Goal: Information Seeking & Learning: Learn about a topic

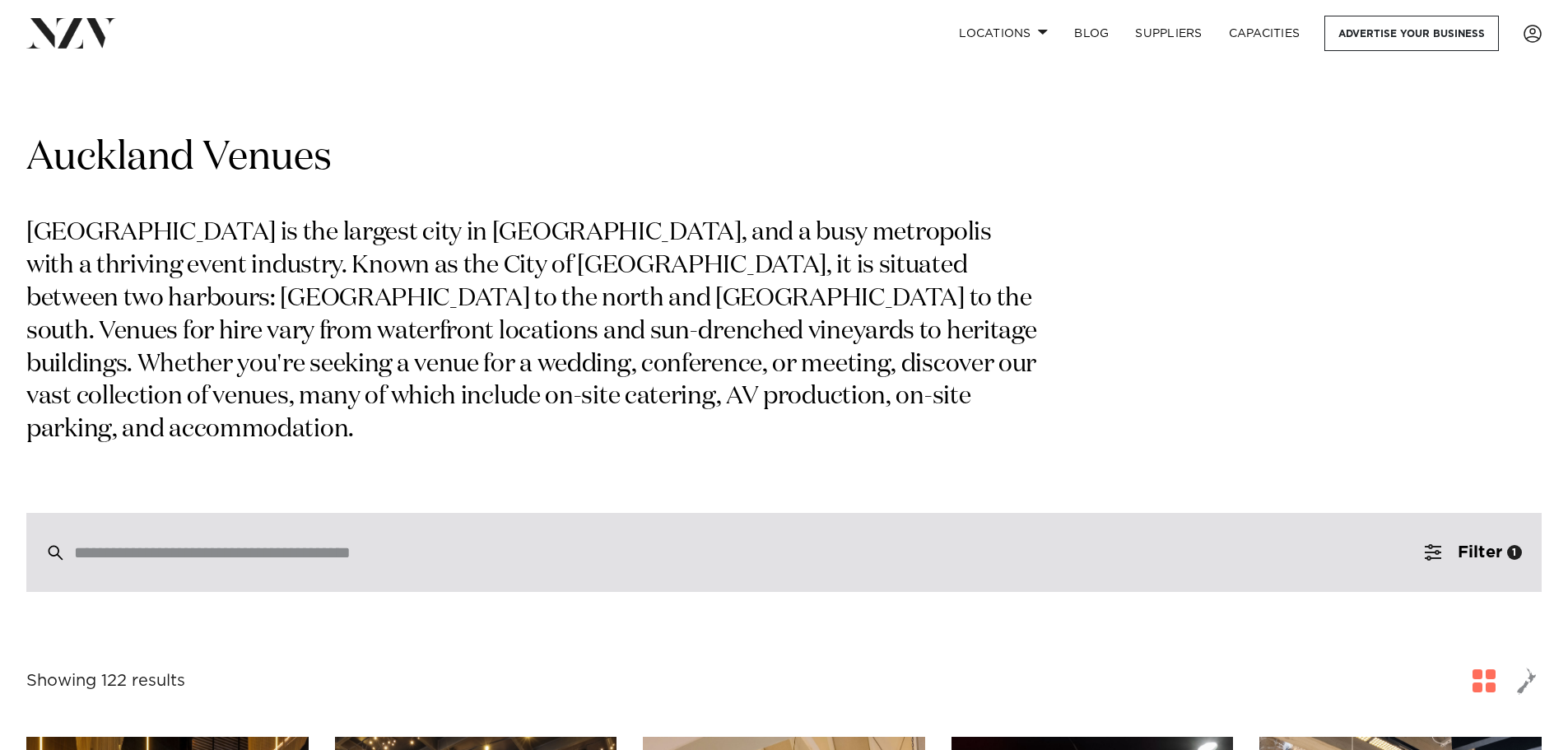
click at [264, 544] on input "search" at bounding box center [749, 553] width 1350 height 18
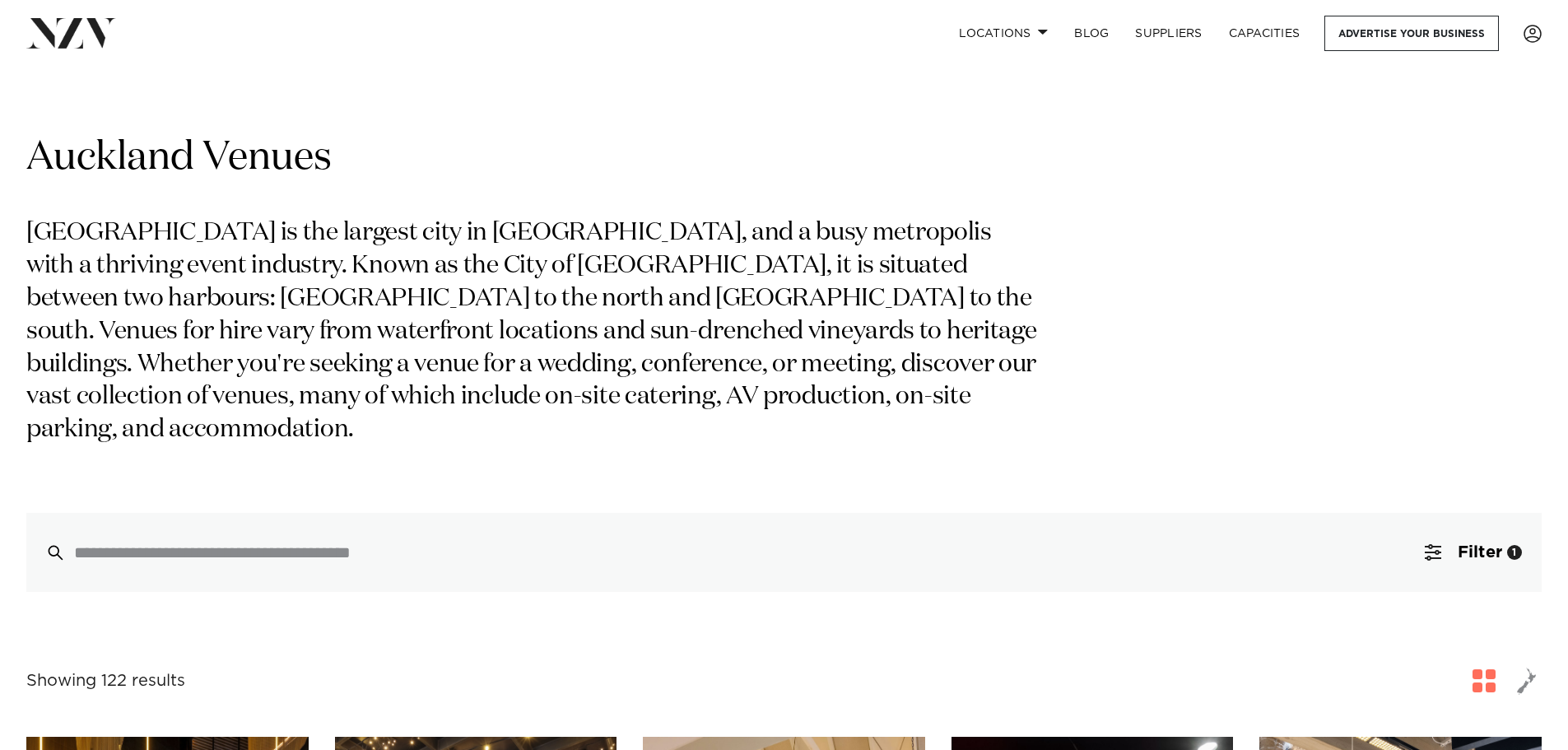
click at [1486, 669] on span "button" at bounding box center [1483, 680] width 23 height 23
click at [1490, 544] on span "Filter" at bounding box center [1479, 552] width 45 height 17
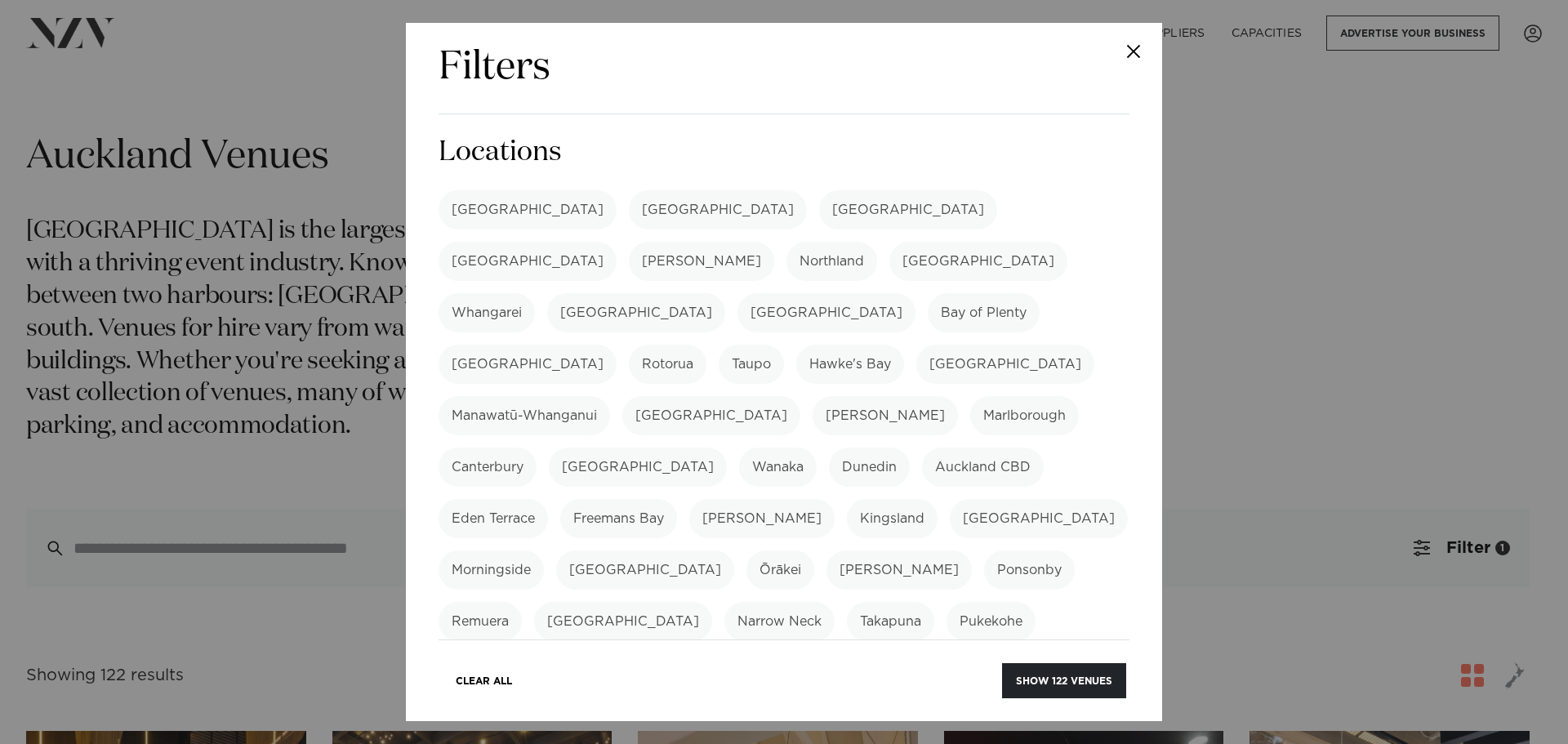
click at [499, 221] on label "[GEOGRAPHIC_DATA]" at bounding box center [528, 210] width 178 height 40
click at [499, 214] on label "[GEOGRAPHIC_DATA]" at bounding box center [528, 210] width 178 height 40
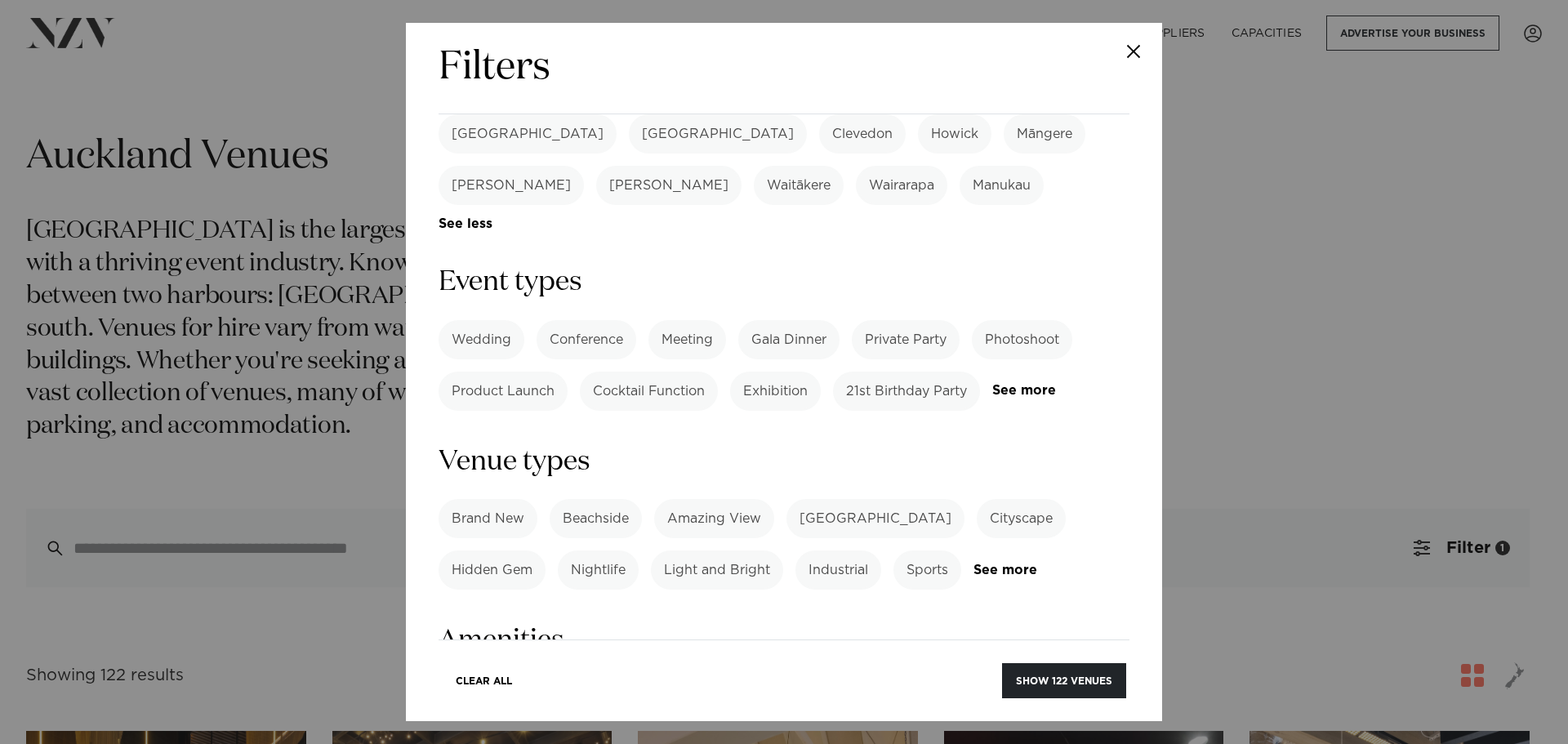
scroll to position [653, 0]
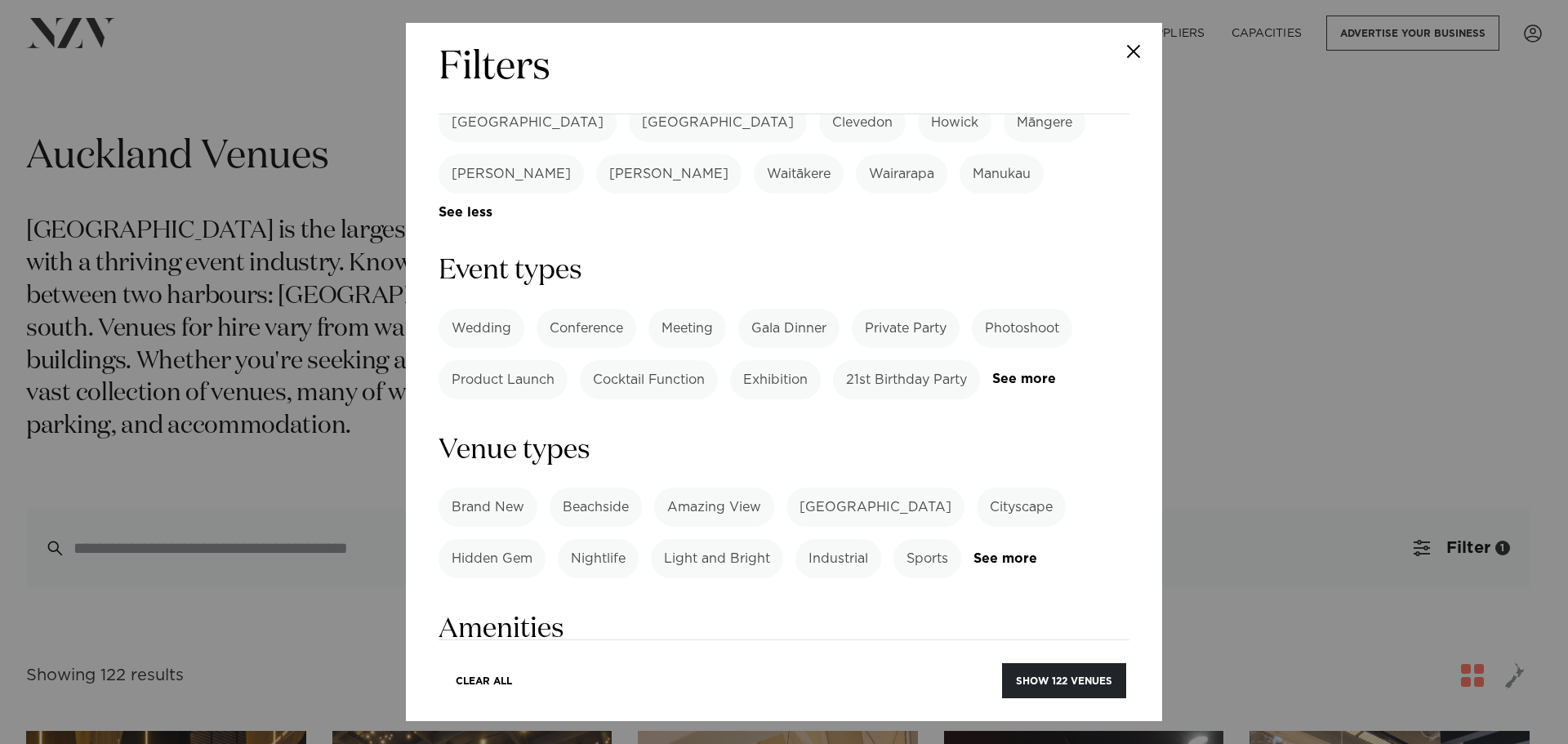
click at [554, 308] on label "Conference" at bounding box center [586, 328] width 100 height 40
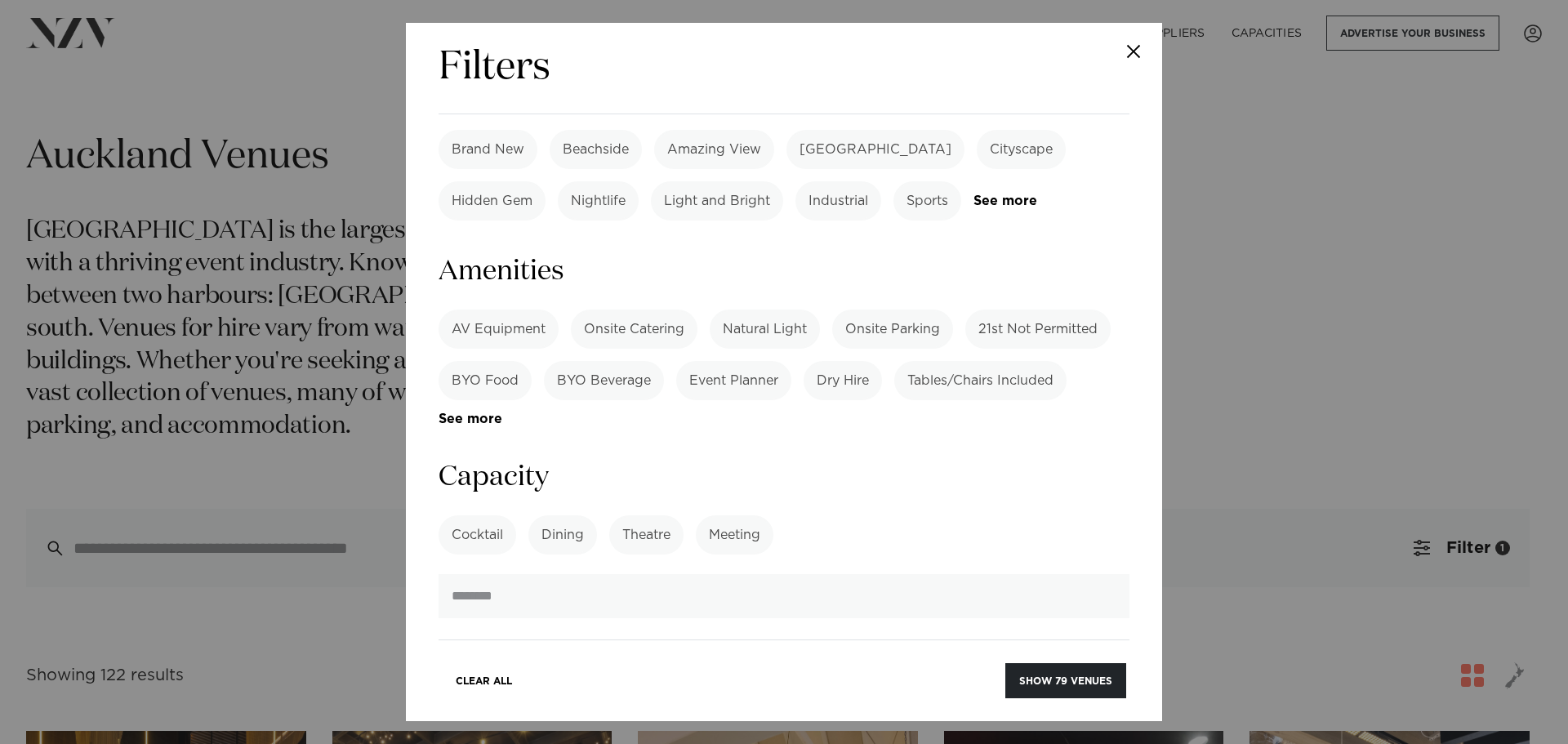
scroll to position [1062, 0]
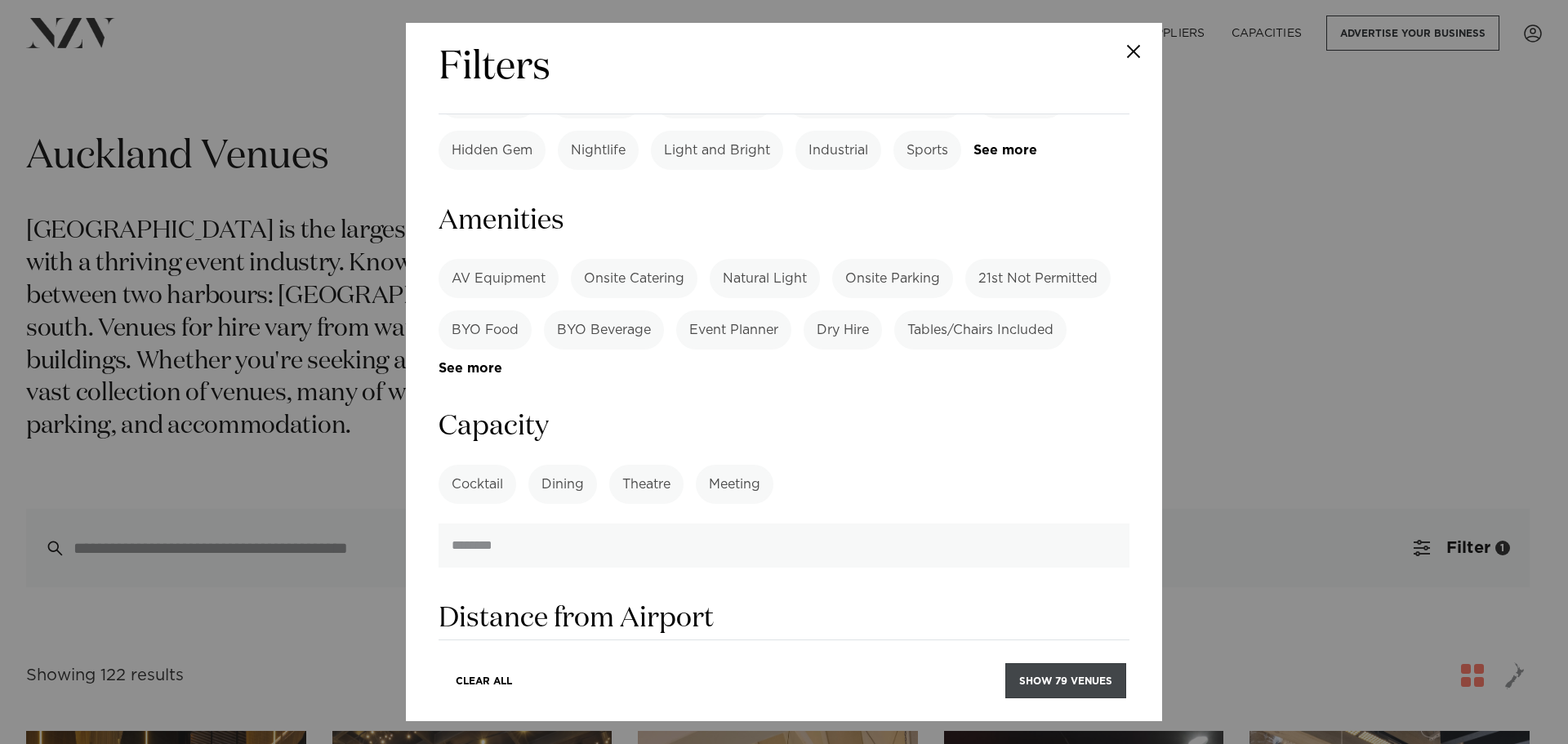
click at [1075, 671] on button "Show 79 venues" at bounding box center [1066, 681] width 121 height 36
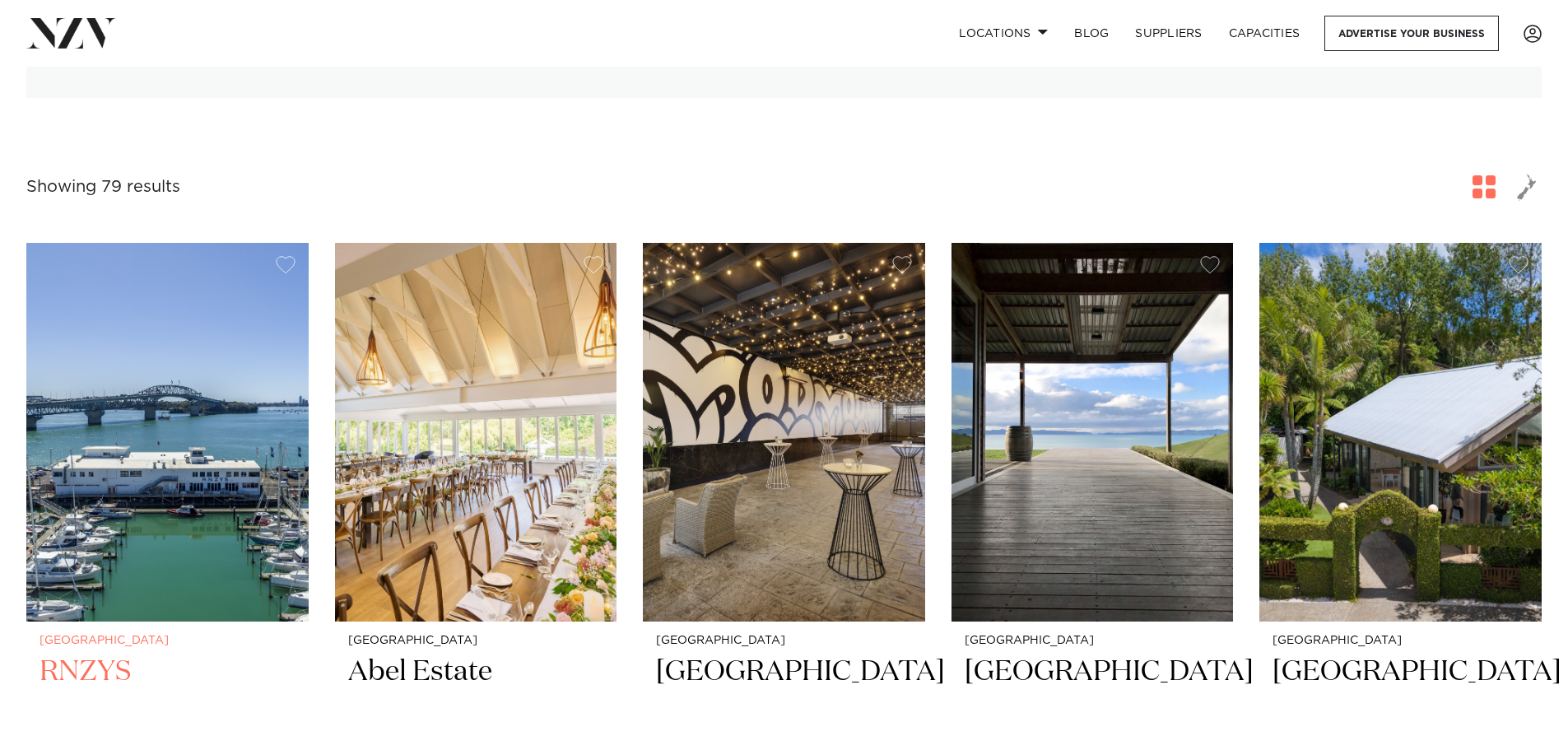
click at [244, 444] on img at bounding box center [167, 432] width 283 height 378
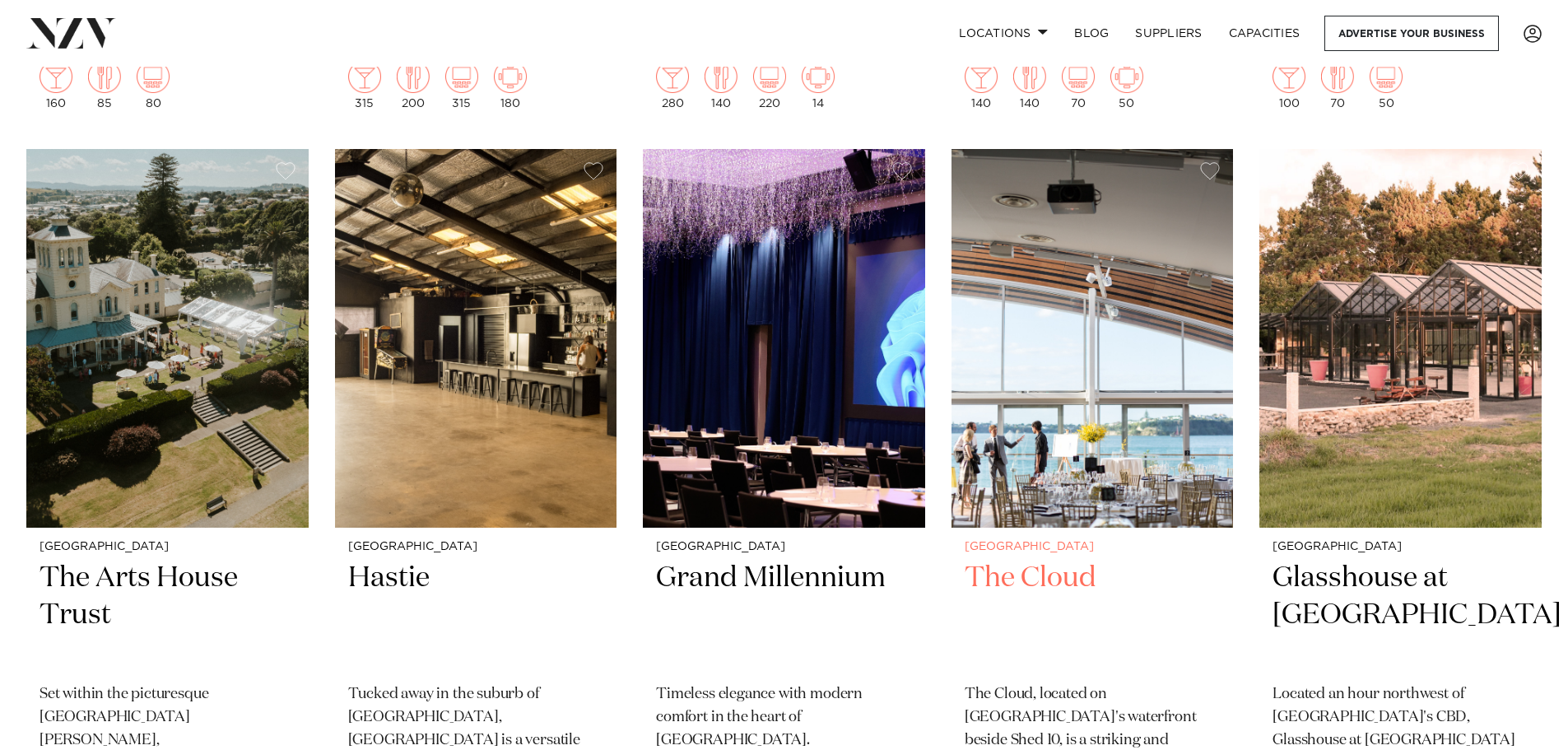
scroll to position [7739, 0]
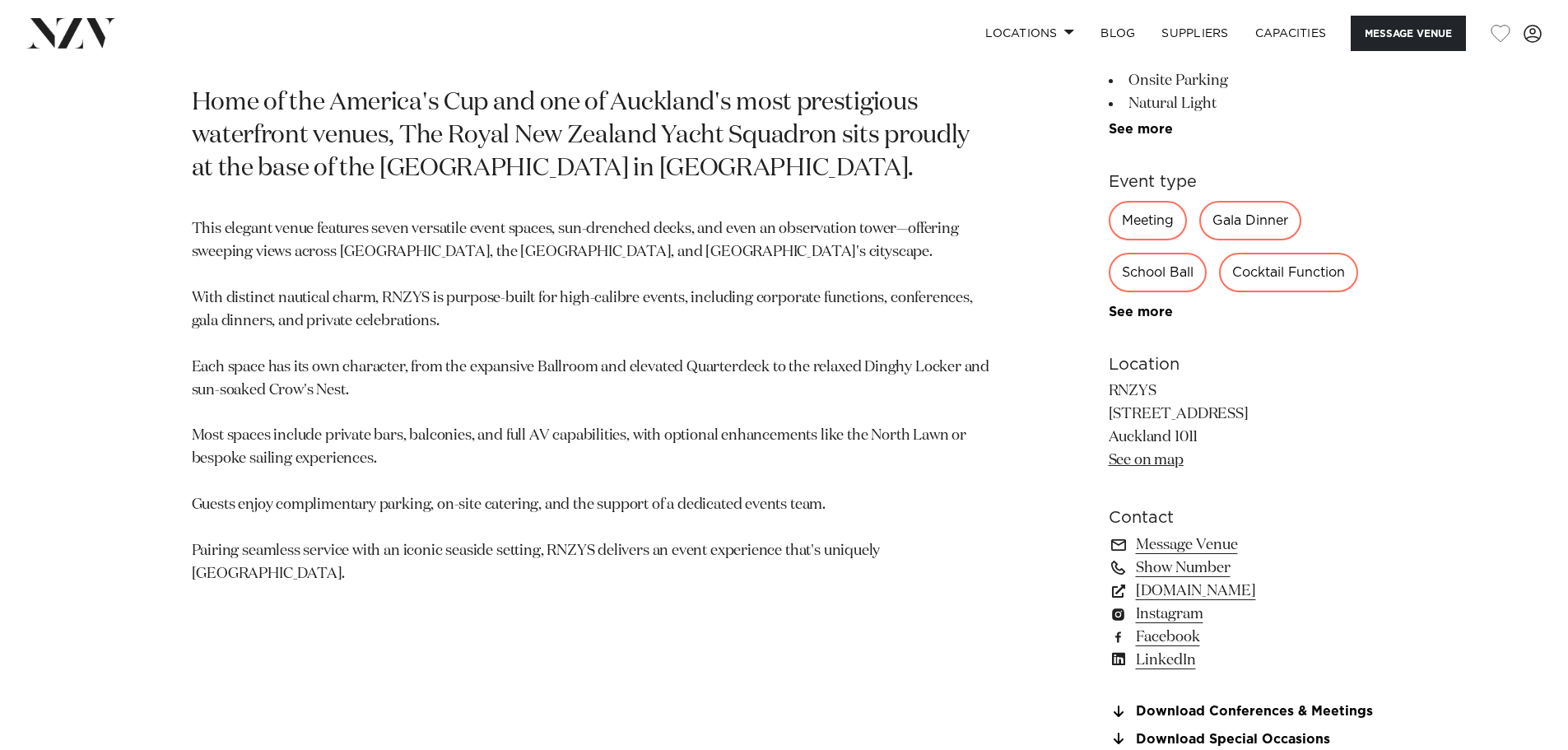
scroll to position [1482, 0]
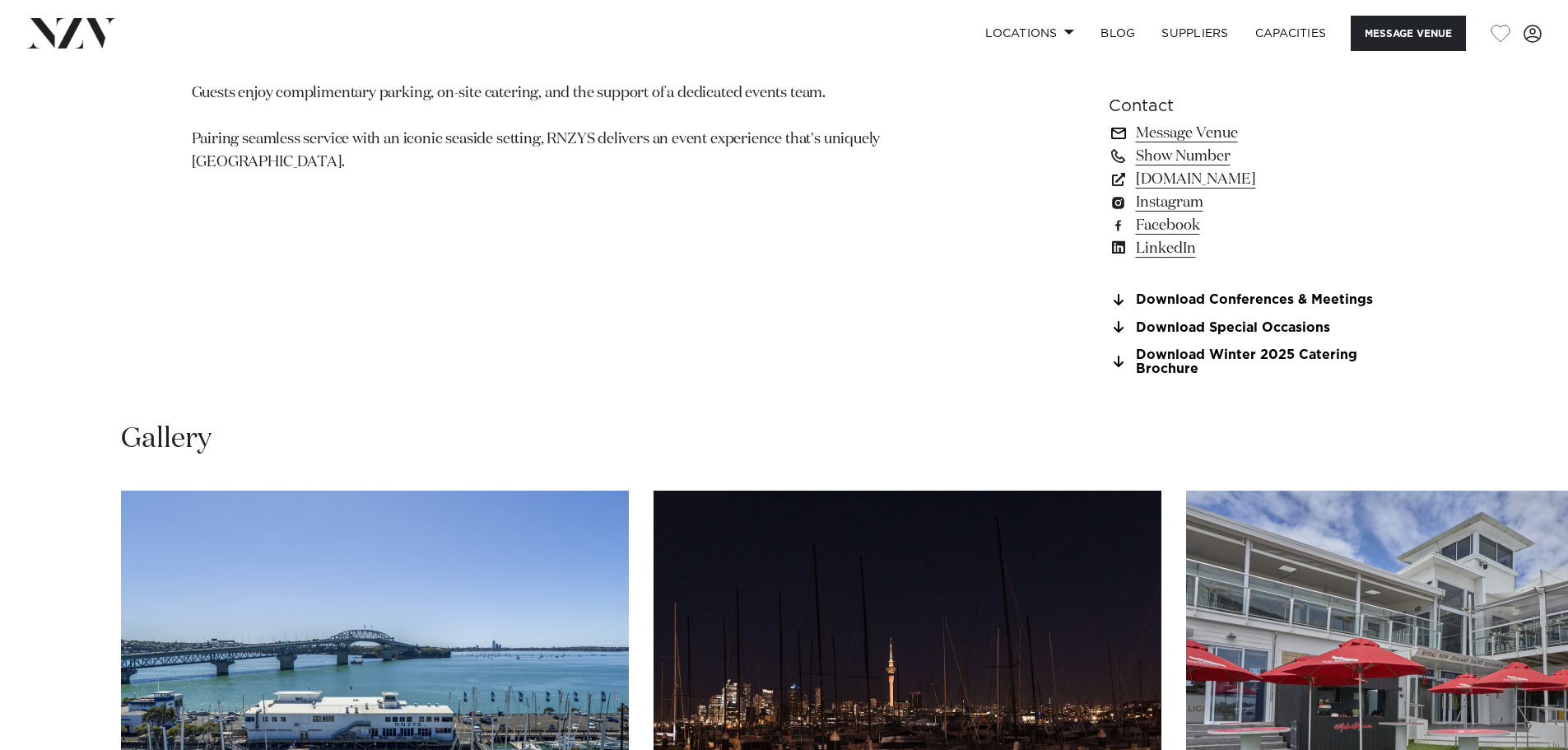
click at [1195, 130] on link "Message Venue" at bounding box center [1241, 132] width 268 height 23
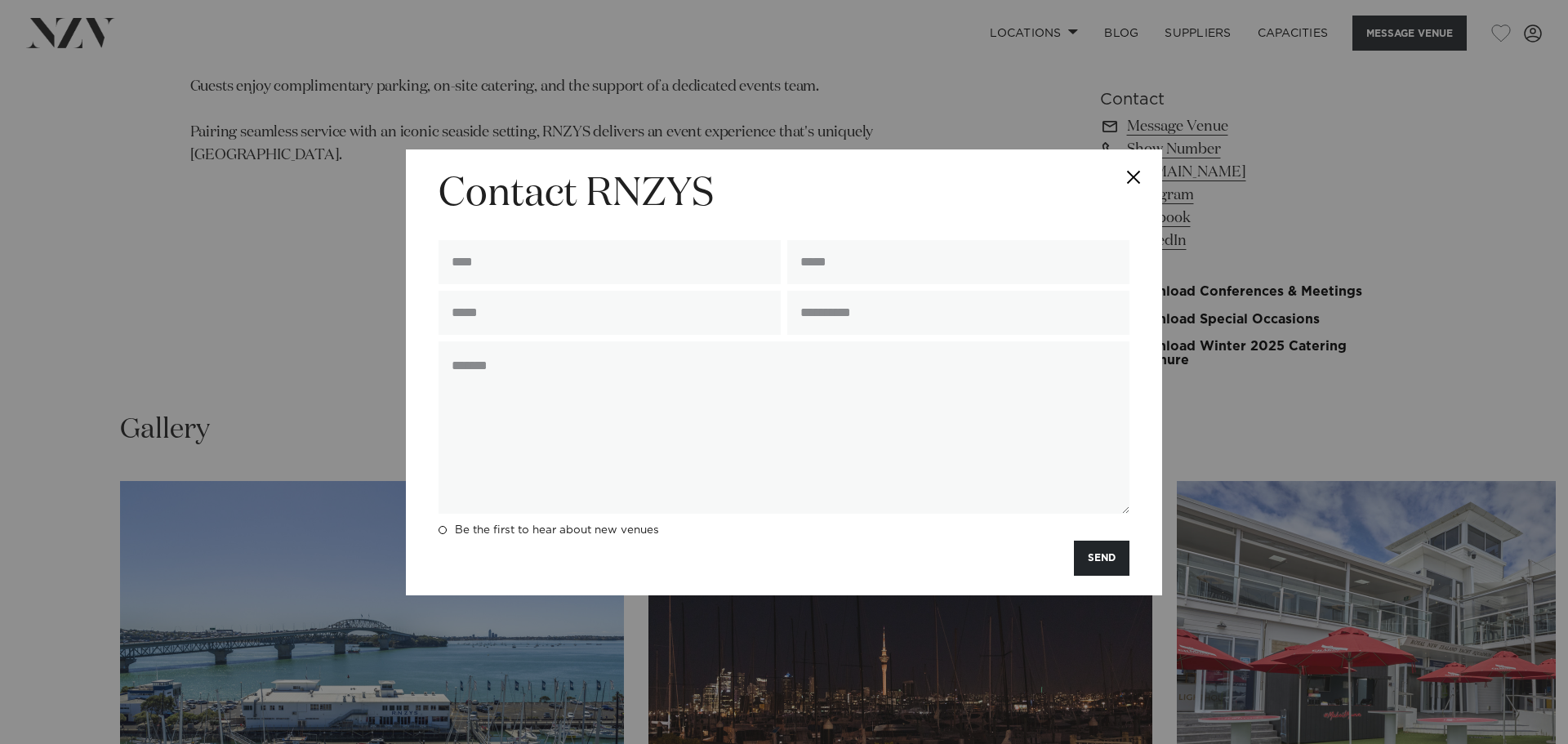
click at [1123, 172] on button "Close" at bounding box center [1133, 178] width 57 height 57
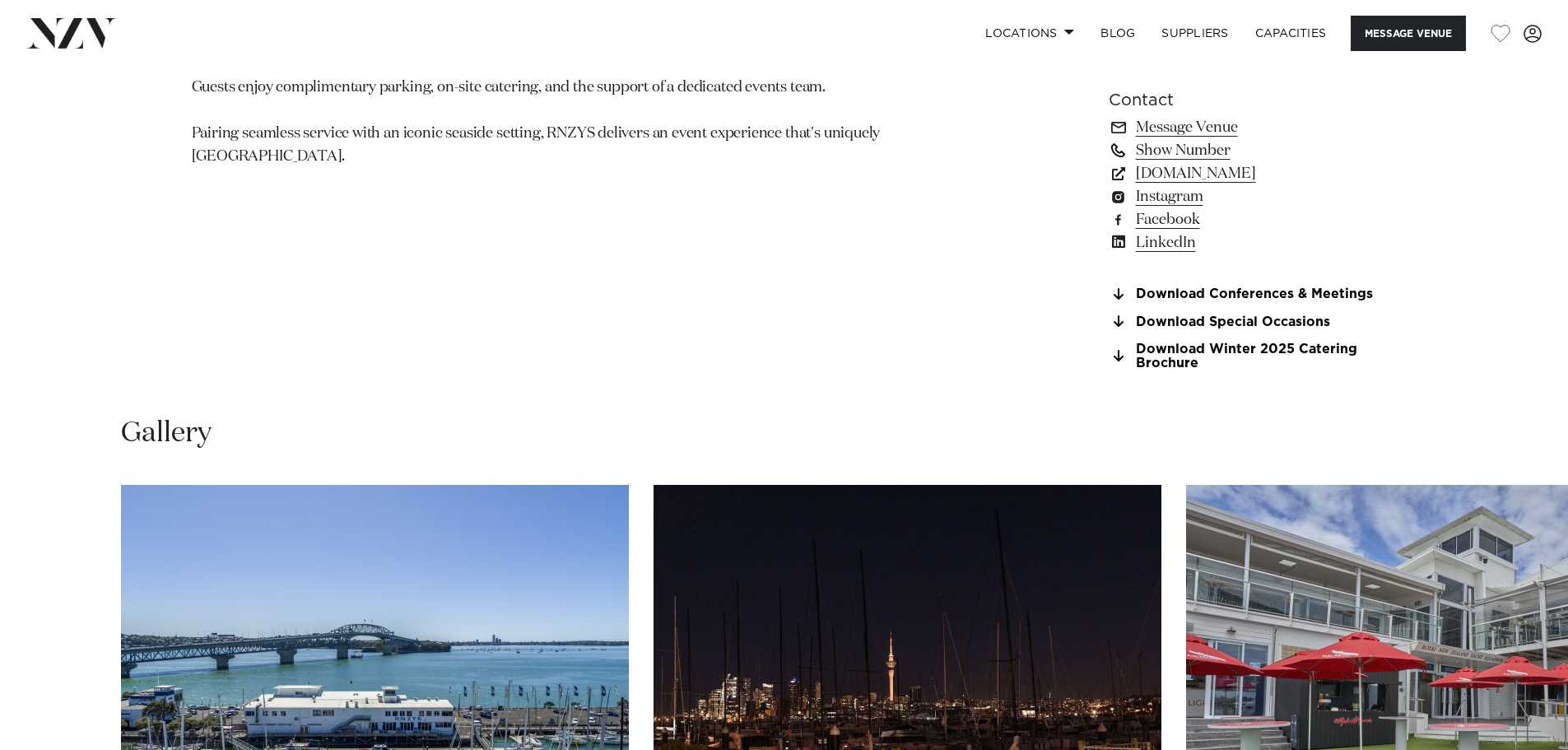
click at [1199, 148] on link "Show Number" at bounding box center [1241, 150] width 268 height 23
click at [1344, 292] on link "Download Conferences & Meetings" at bounding box center [1241, 295] width 268 height 15
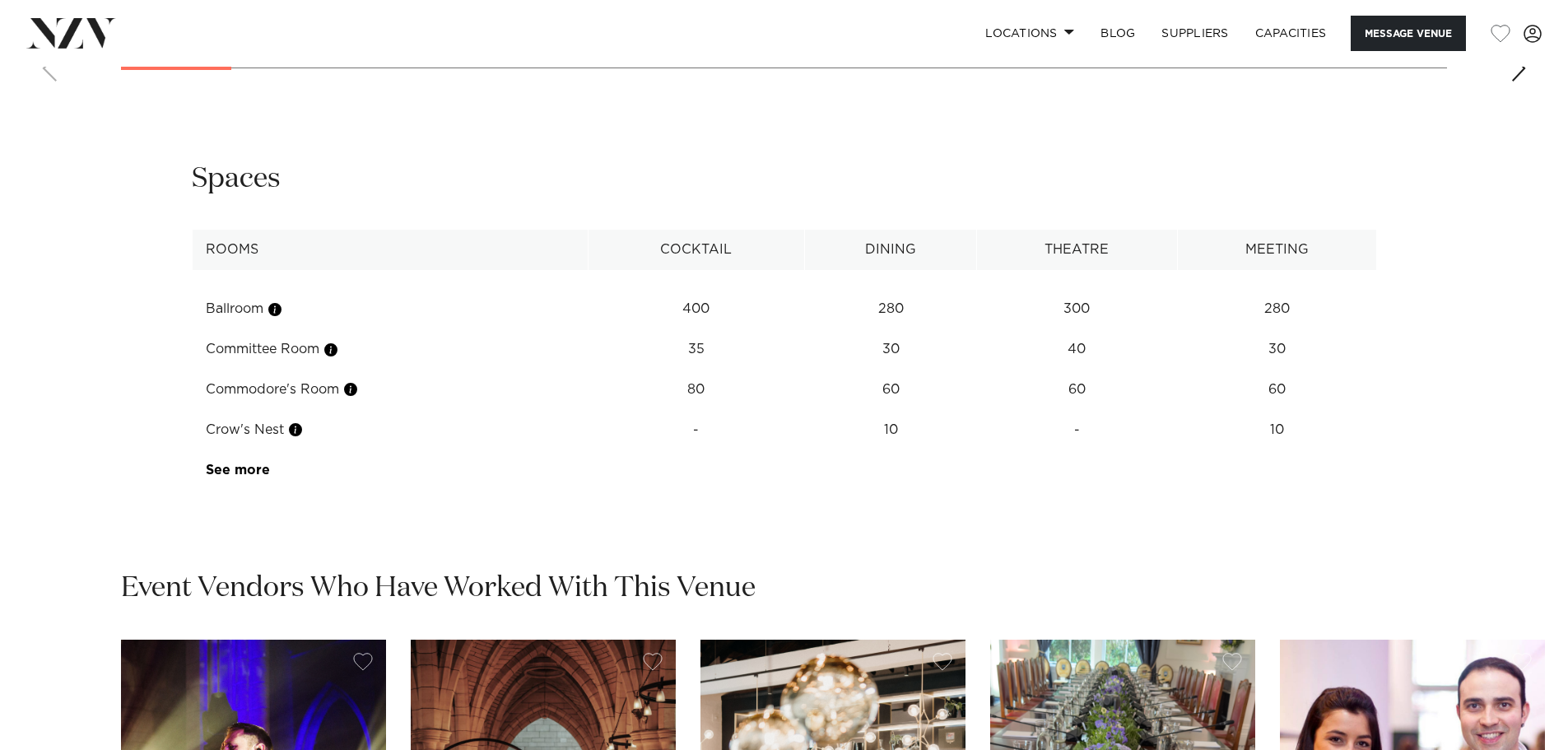
scroll to position [2393, 0]
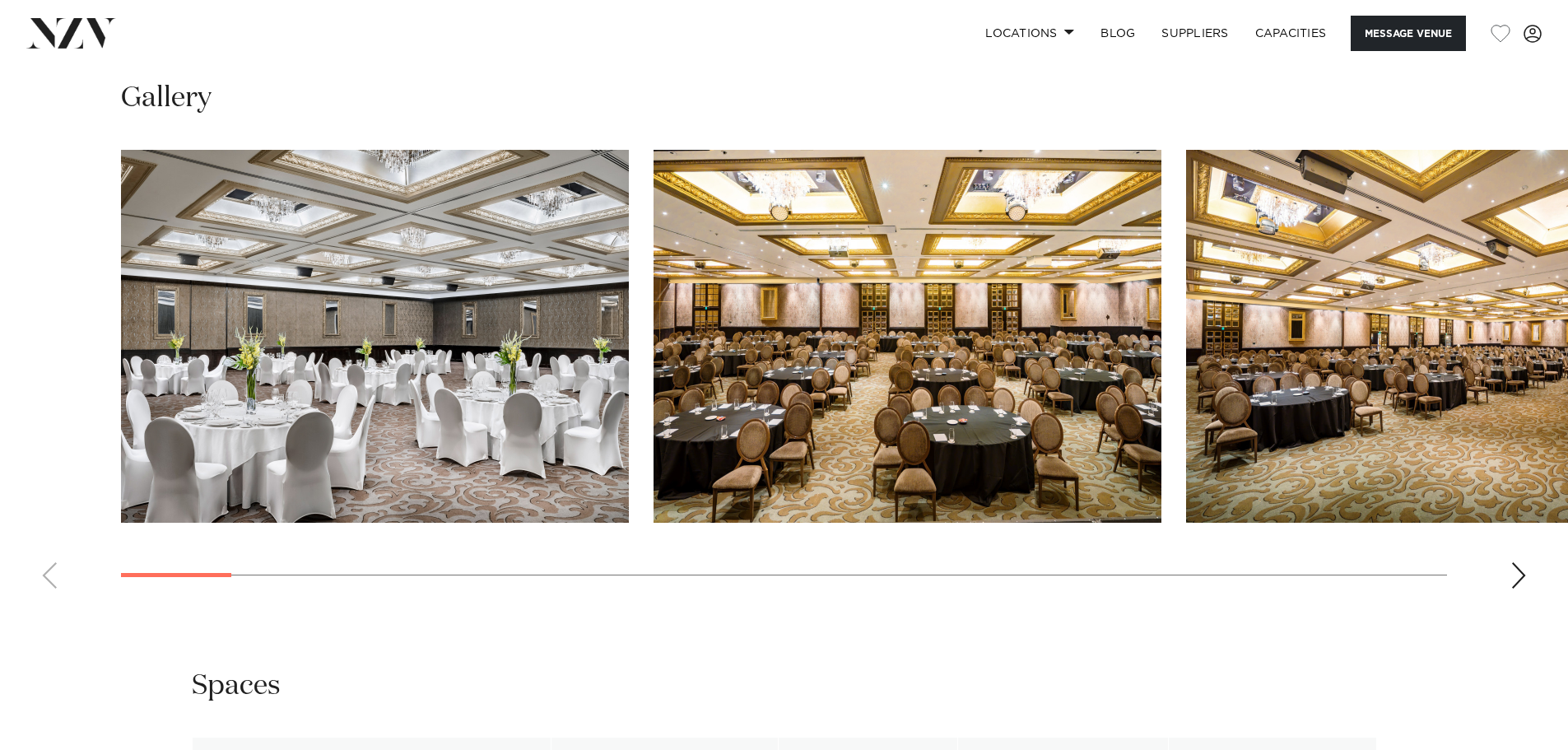
scroll to position [2140, 0]
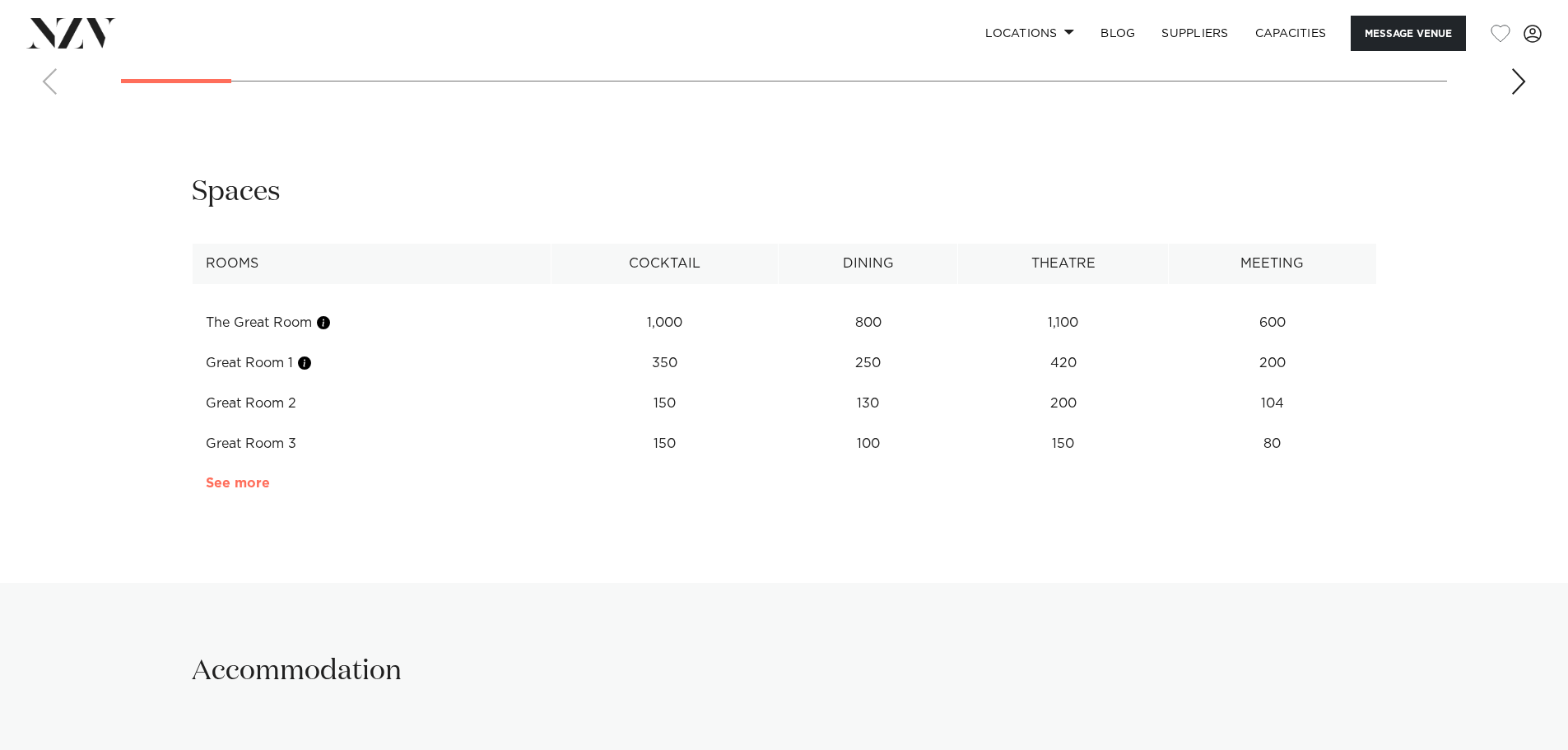
click at [250, 477] on link "See more" at bounding box center [270, 483] width 128 height 13
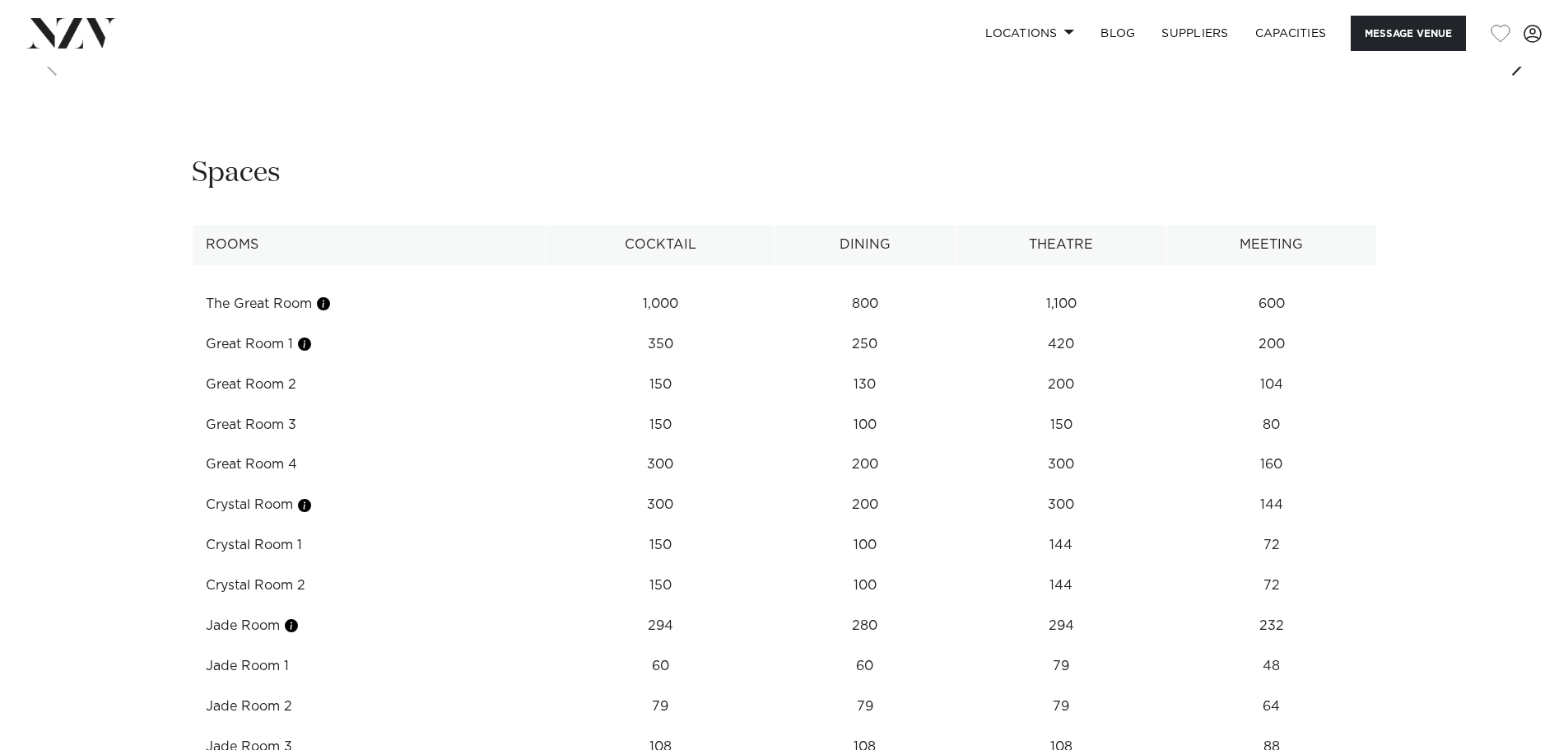
scroll to position [2634, 0]
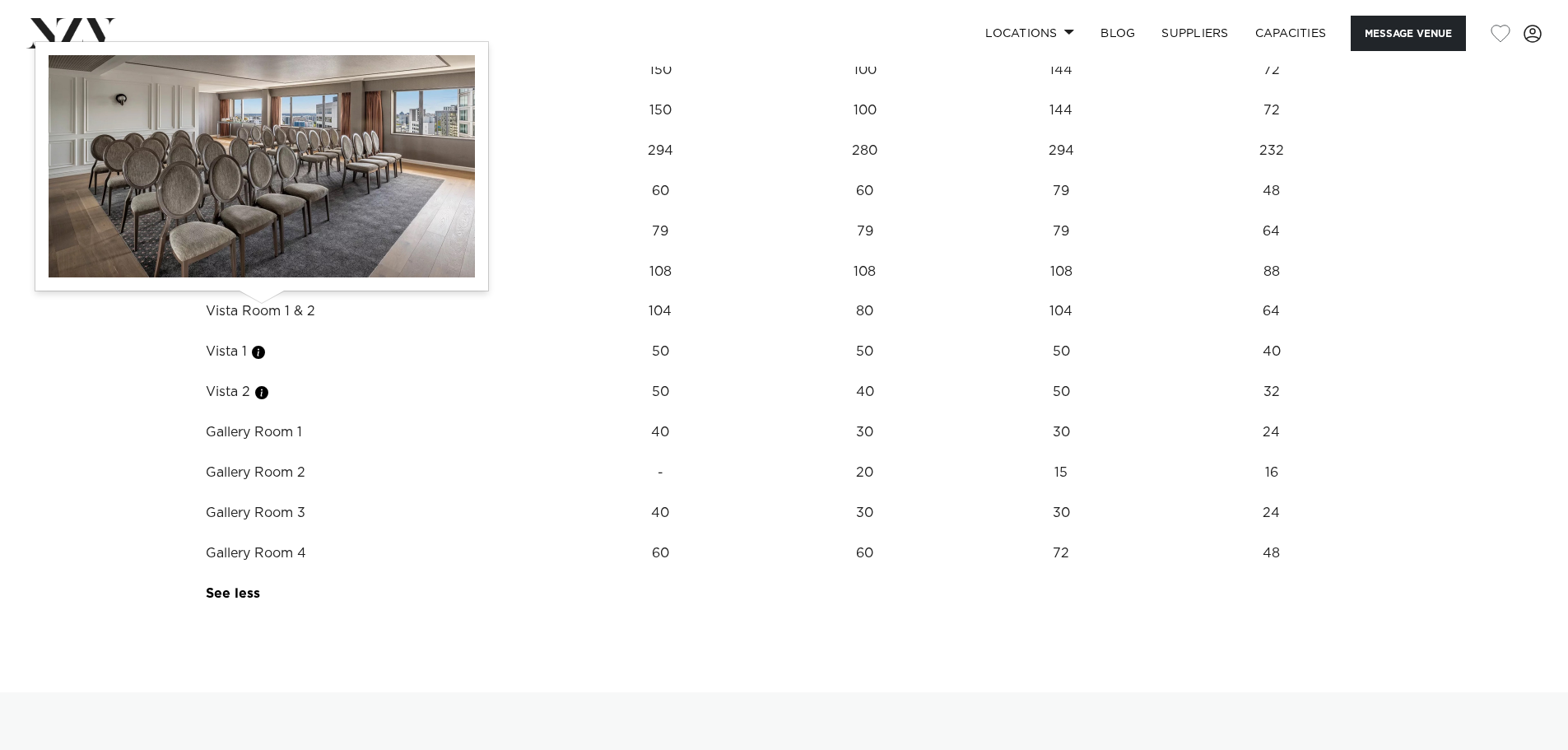
click at [260, 345] on button "button" at bounding box center [258, 353] width 17 height 17
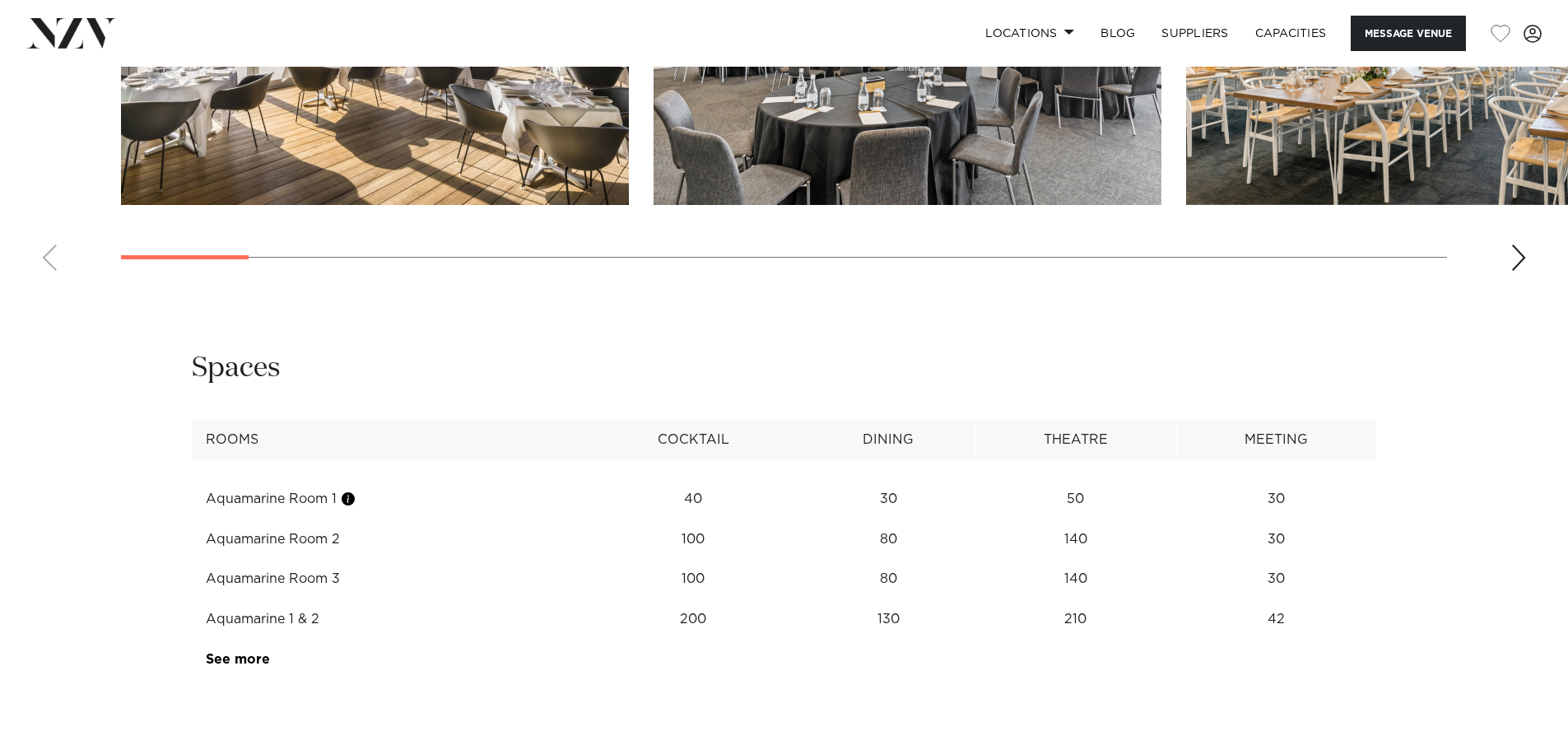
scroll to position [2306, 0]
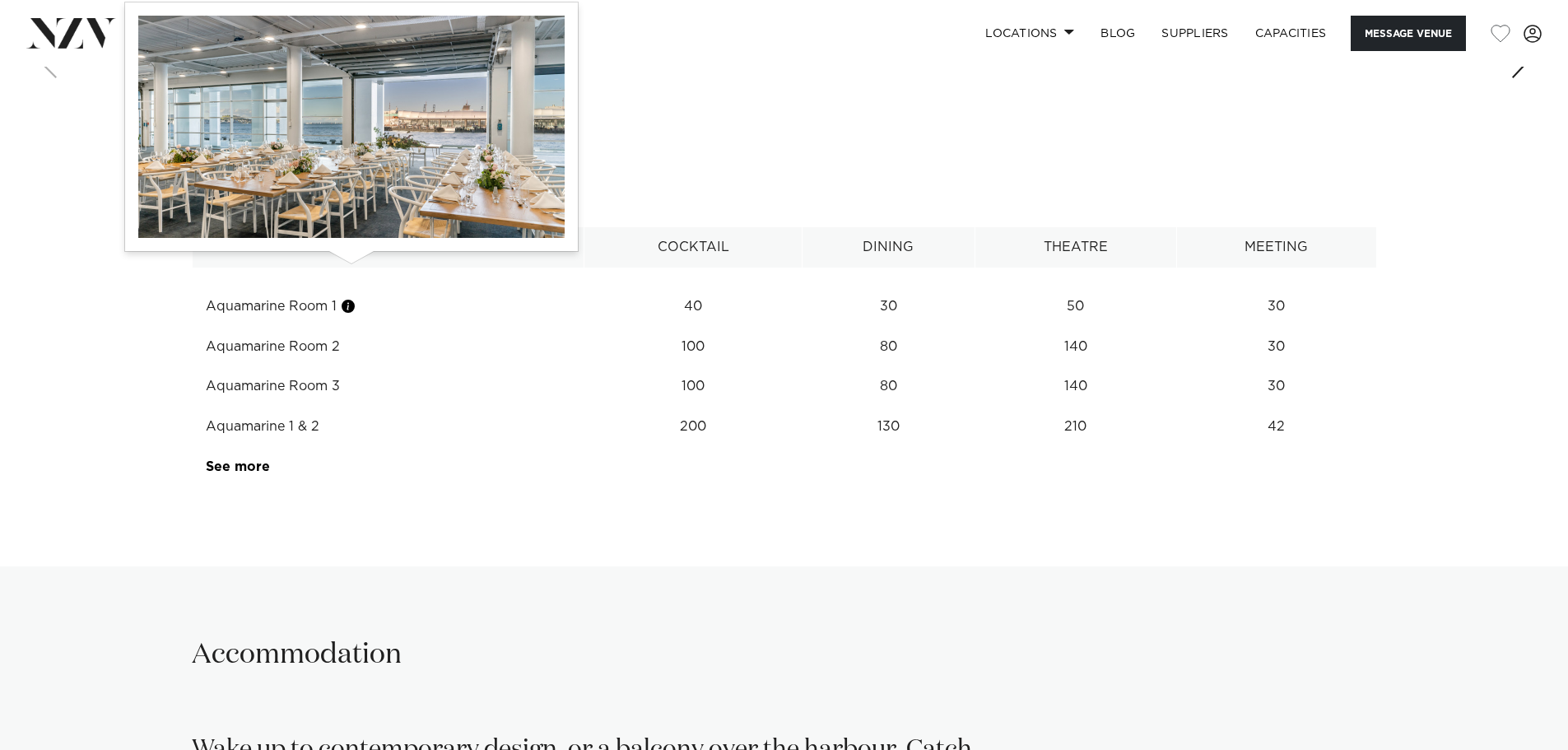
click at [349, 298] on button "button" at bounding box center [347, 306] width 17 height 17
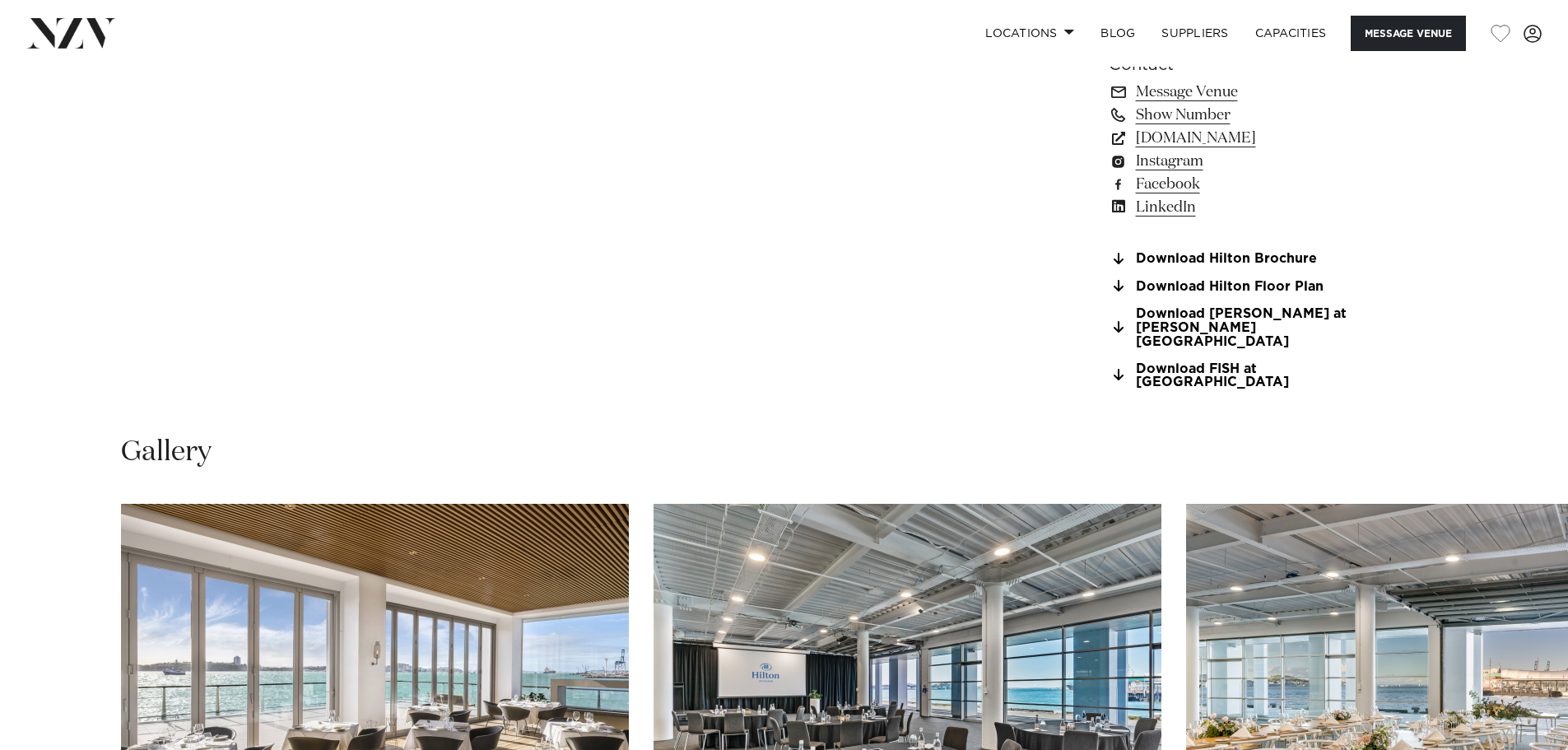
scroll to position [1565, 0]
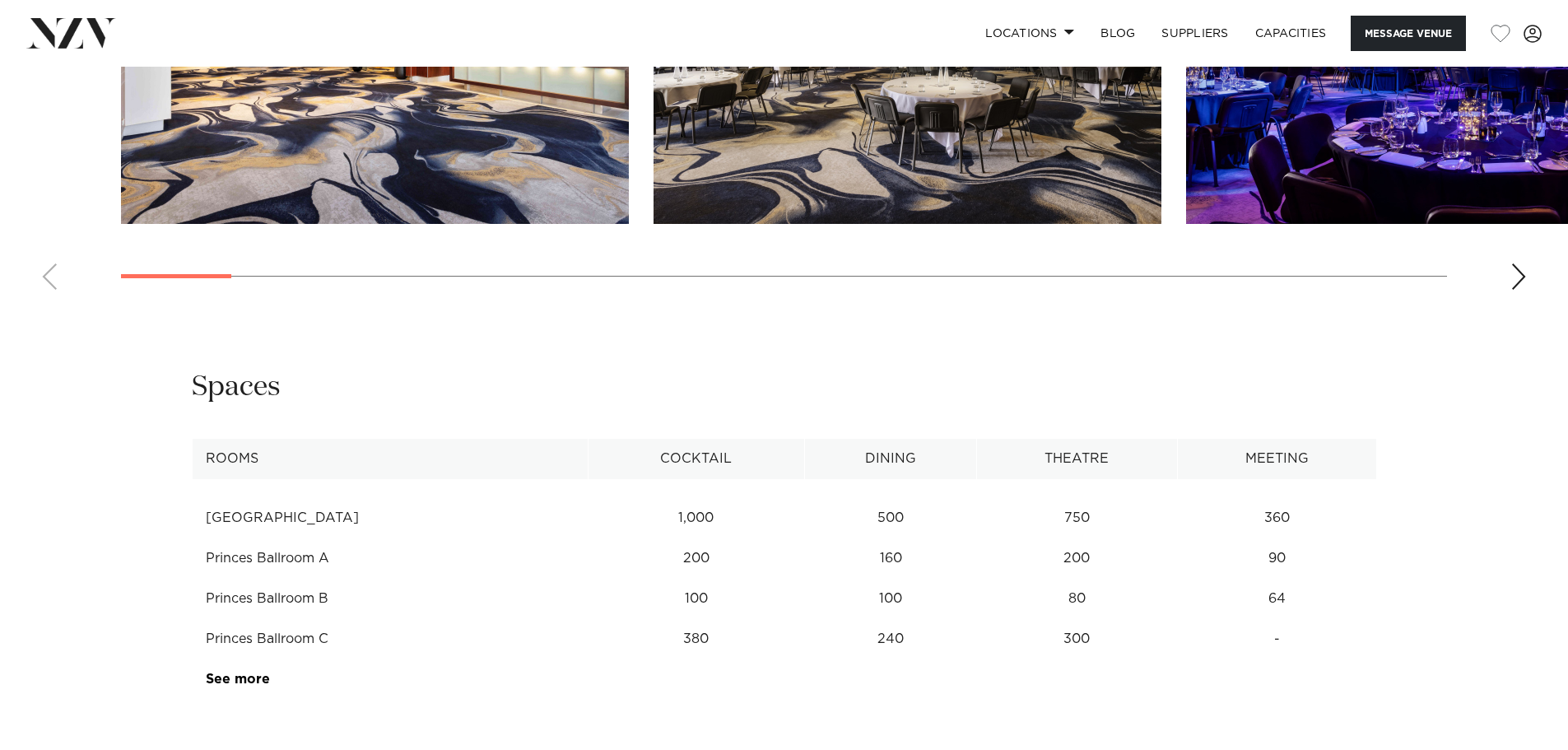
scroll to position [2223, 0]
